Goal: Find specific page/section: Find specific page/section

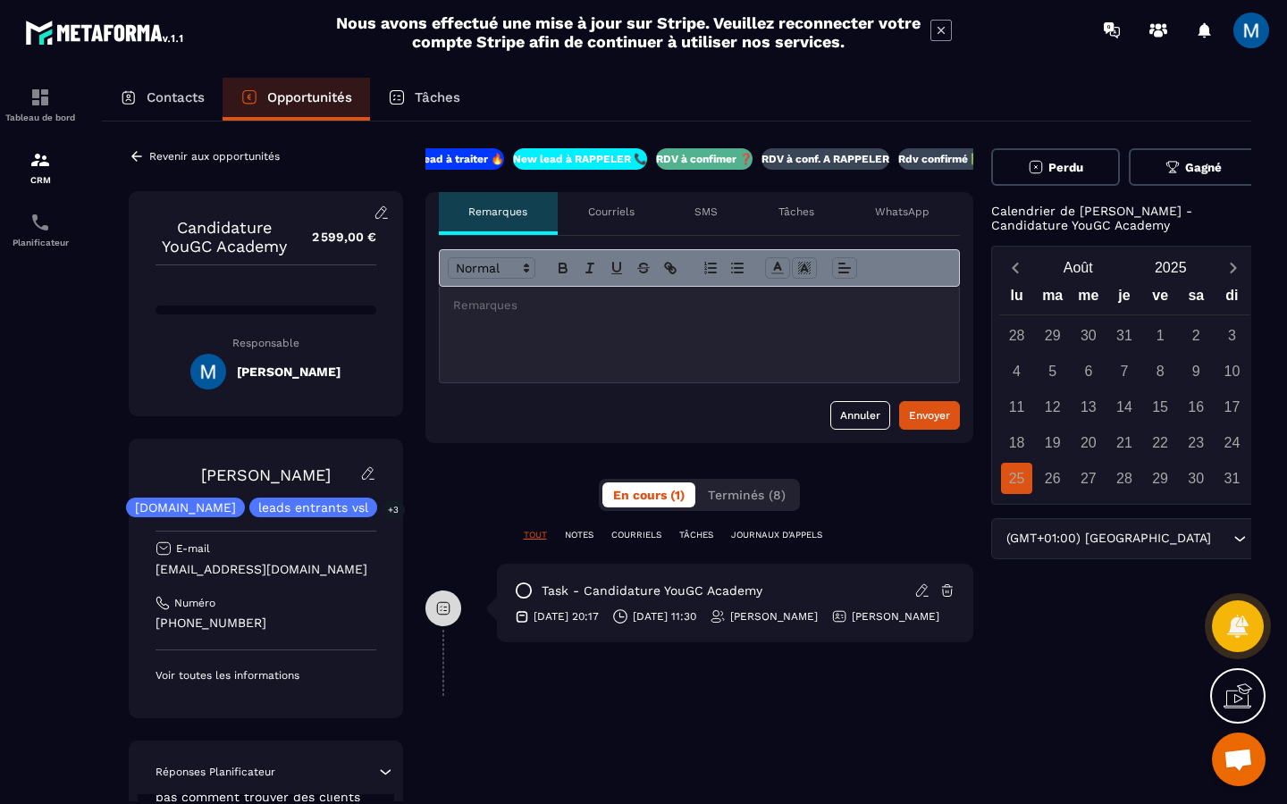
click at [809, 162] on p "RDV à conf. A RAPPELER" at bounding box center [825, 159] width 128 height 14
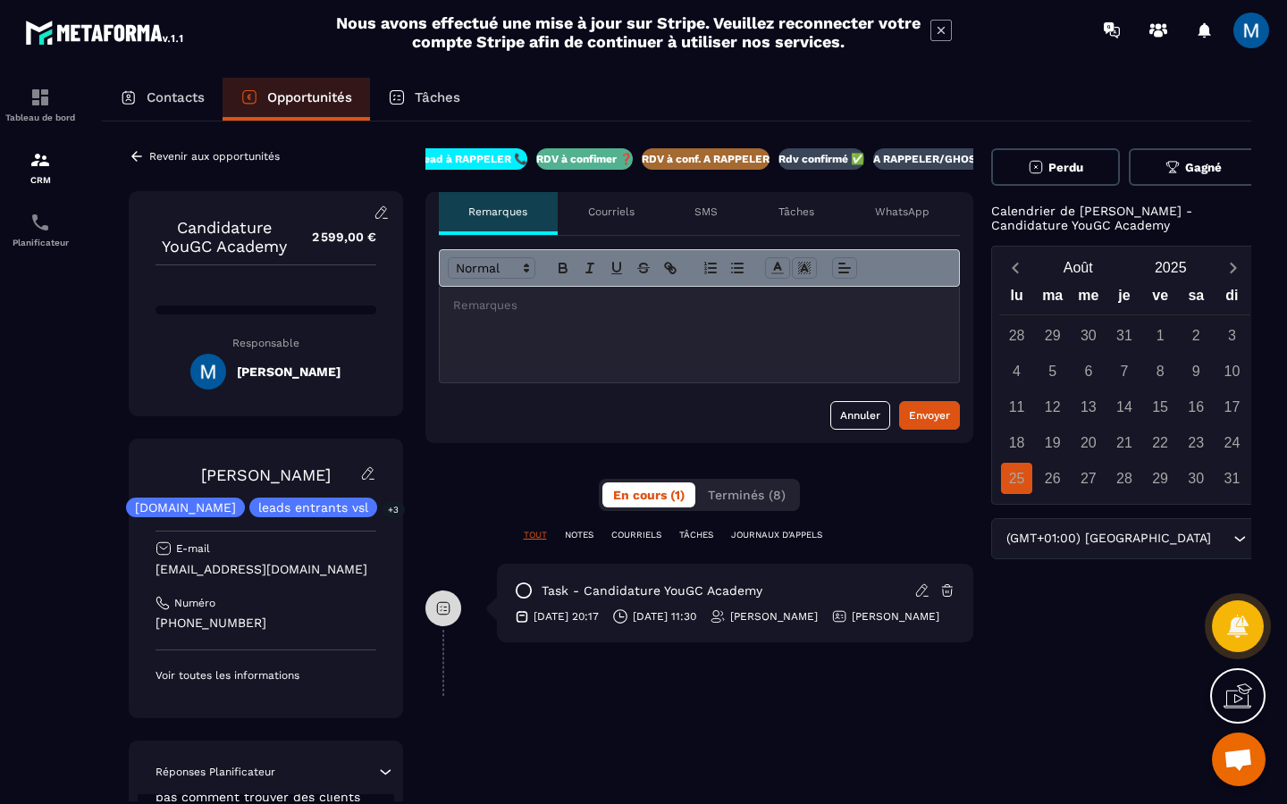
scroll to position [0, 153]
click at [134, 158] on icon at bounding box center [136, 156] width 11 height 10
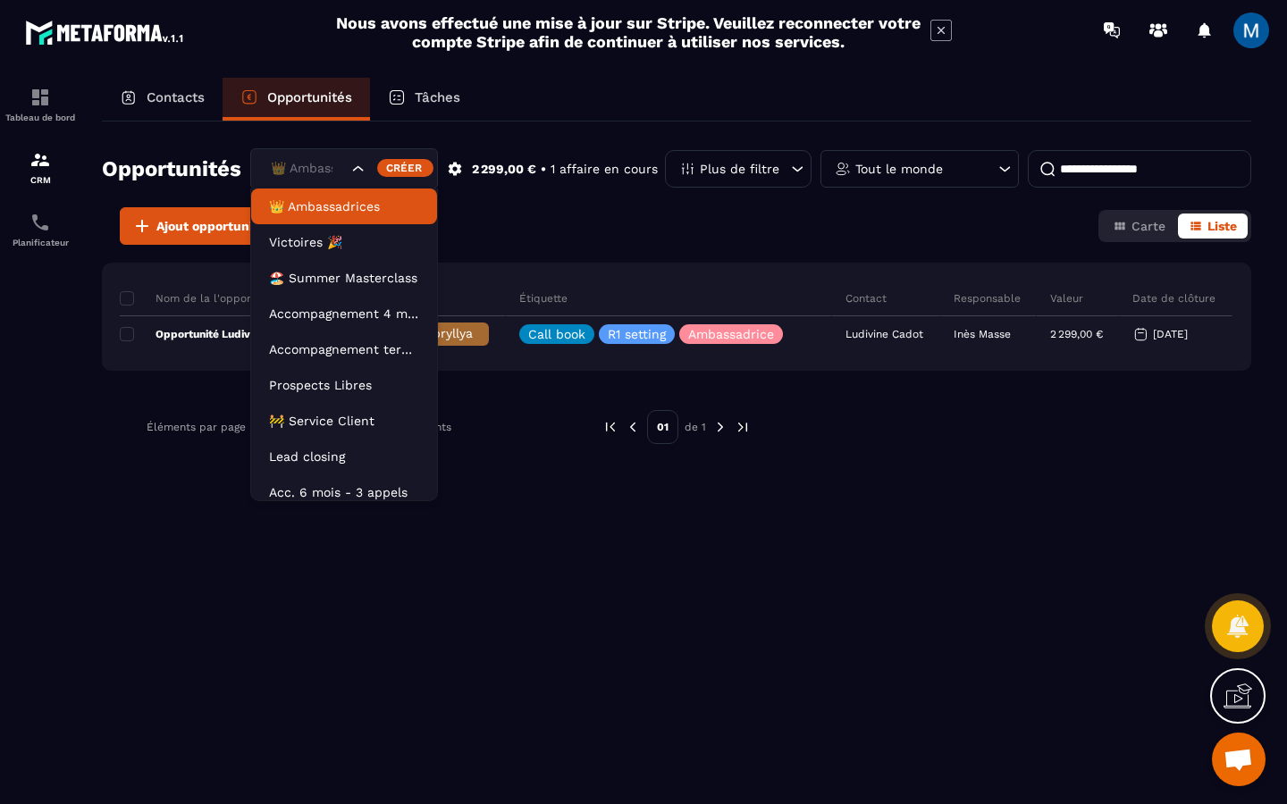
click at [359, 172] on icon "Search for option" at bounding box center [358, 169] width 18 height 18
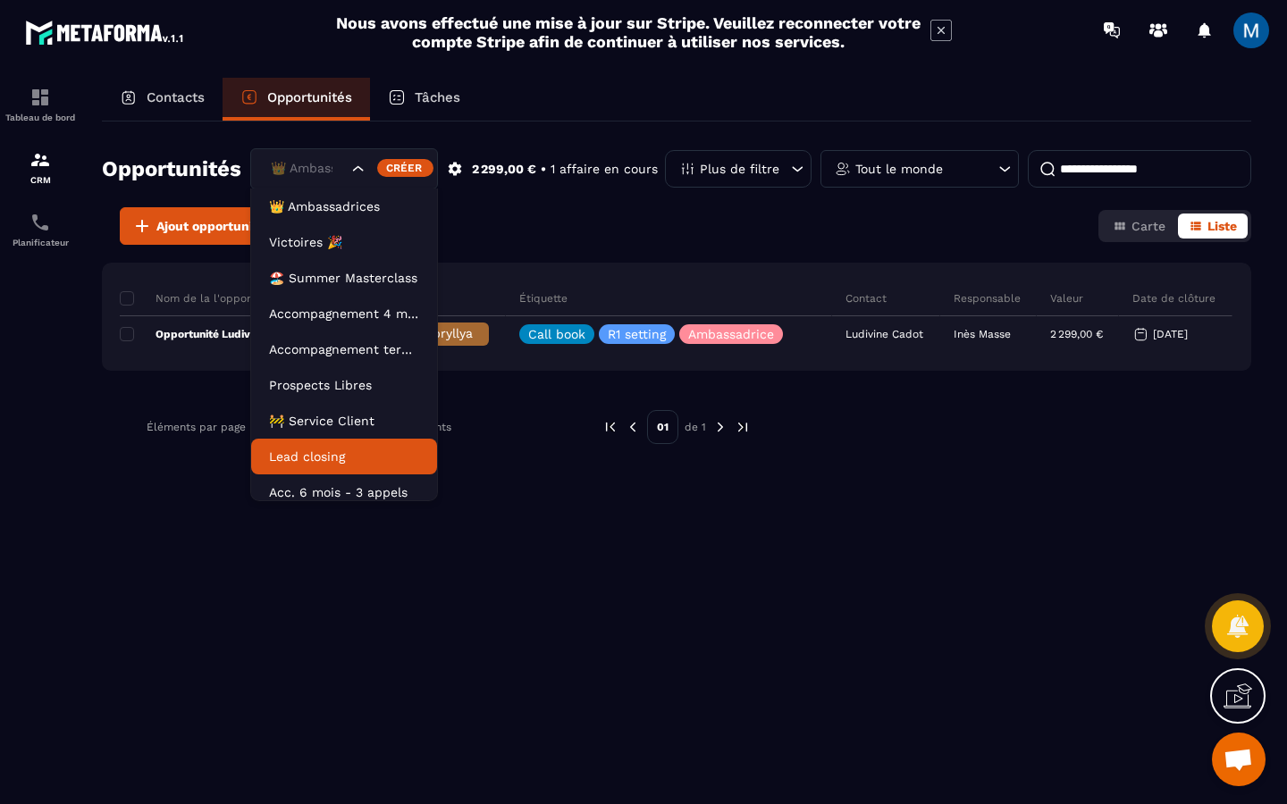
click at [346, 448] on p "Lead closing" at bounding box center [344, 457] width 150 height 18
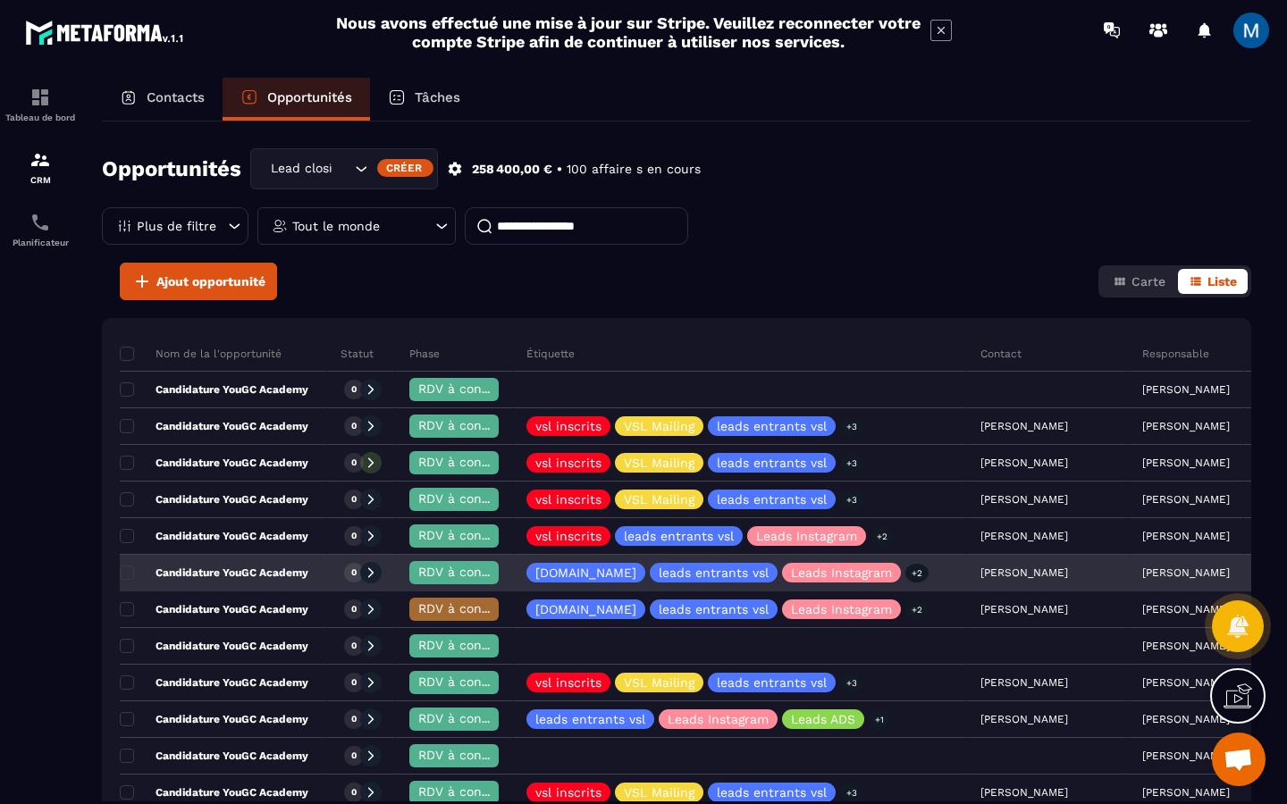
click at [320, 570] on div "Candidature YouGC Academy" at bounding box center [223, 574] width 207 height 36
